Goal: Information Seeking & Learning: Compare options

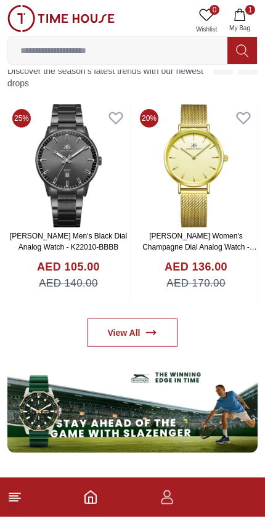
scroll to position [517, 0]
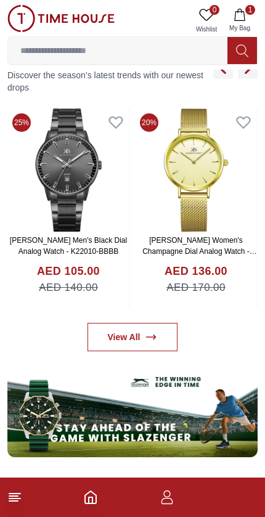
click at [211, 175] on img at bounding box center [196, 169] width 122 height 123
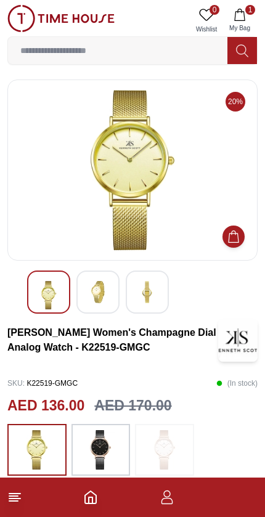
click at [47, 17] on img at bounding box center [60, 18] width 107 height 27
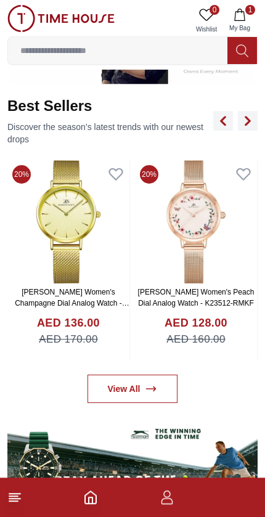
scroll to position [490, 0]
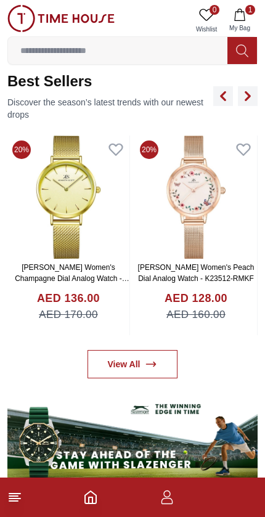
click at [168, 203] on img at bounding box center [196, 196] width 122 height 123
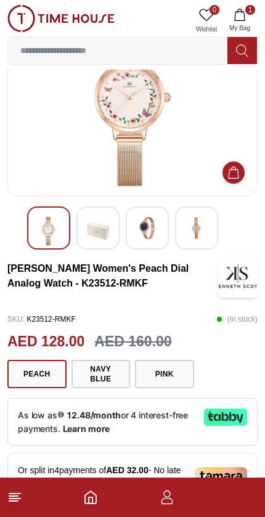
scroll to position [59, 0]
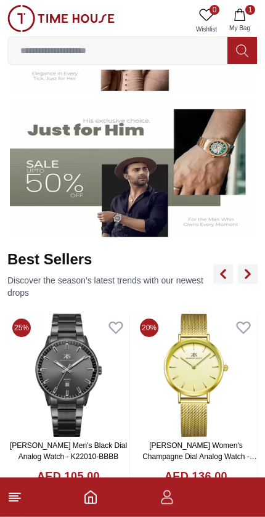
scroll to position [312, 0]
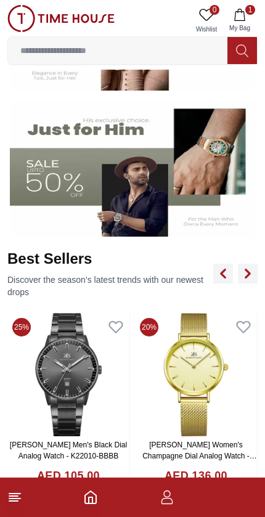
click at [83, 368] on img at bounding box center [68, 374] width 122 height 123
